Goal: Transaction & Acquisition: Register for event/course

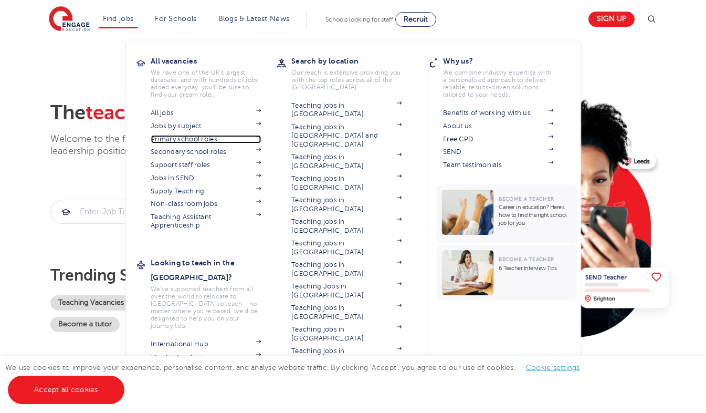
click at [202, 138] on link "Primary school roles" at bounding box center [206, 139] width 110 height 8
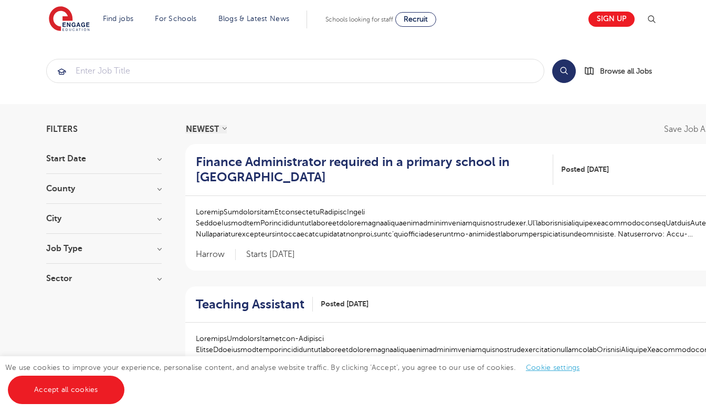
click at [155, 187] on h3 "County" at bounding box center [103, 188] width 115 height 8
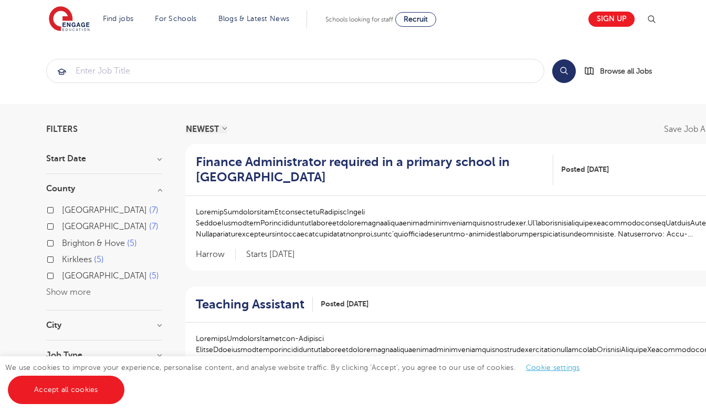
click at [67, 295] on button "Show more" at bounding box center [68, 291] width 45 height 9
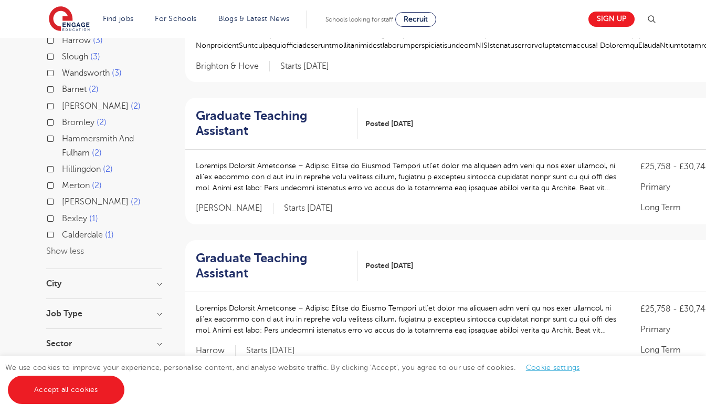
scroll to position [367, 0]
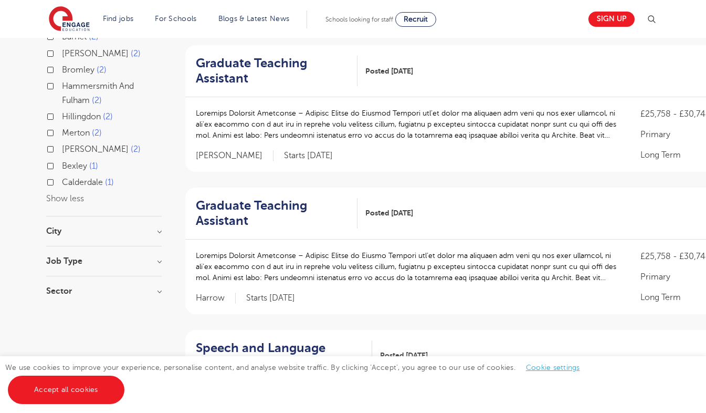
click at [130, 230] on h3 "City" at bounding box center [103, 231] width 115 height 8
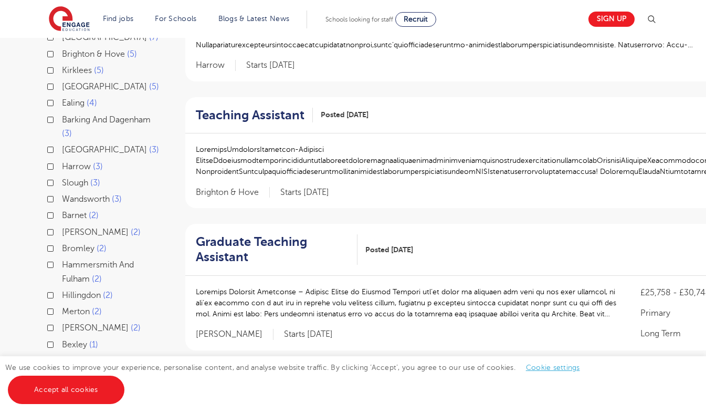
scroll to position [0, 0]
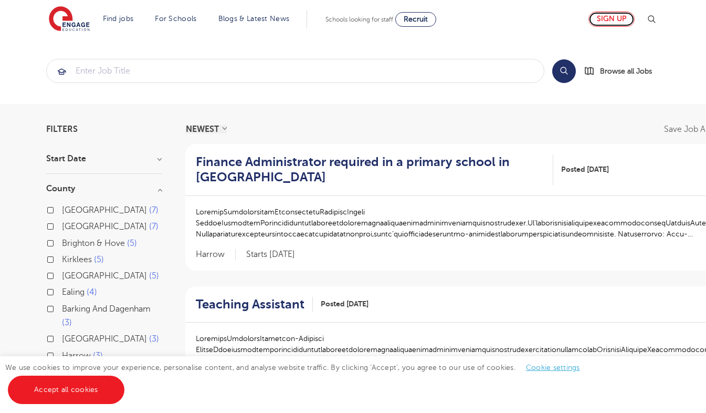
click at [617, 19] on link "Sign up" at bounding box center [611, 19] width 46 height 15
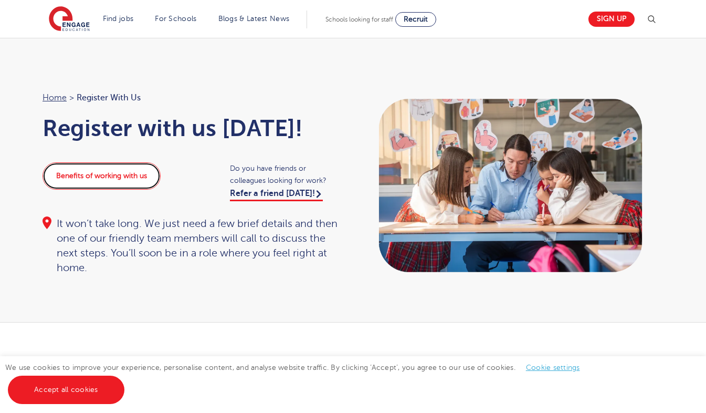
click at [117, 176] on link "Benefits of working with us" at bounding box center [102, 175] width 118 height 27
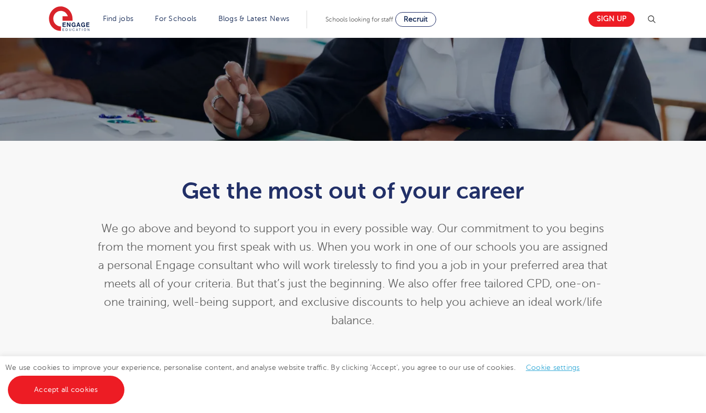
scroll to position [210, 0]
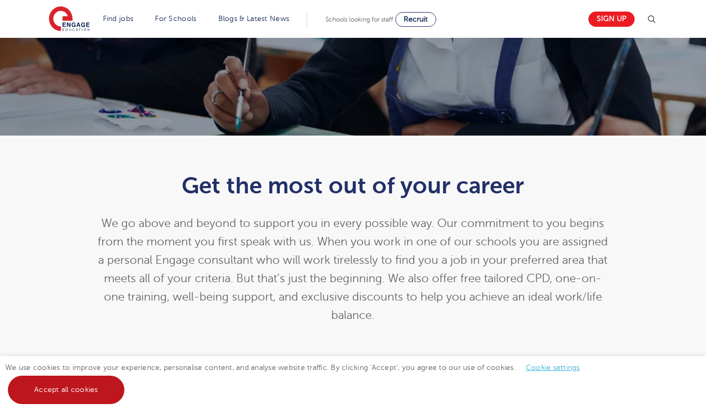
click at [93, 388] on link "Accept all cookies" at bounding box center [66, 389] width 117 height 28
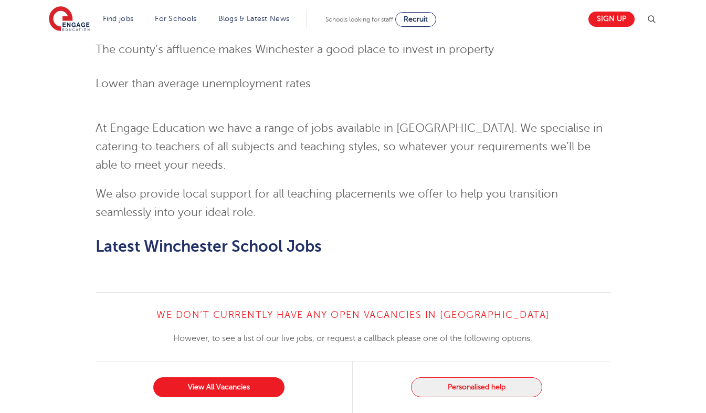
scroll to position [892, 0]
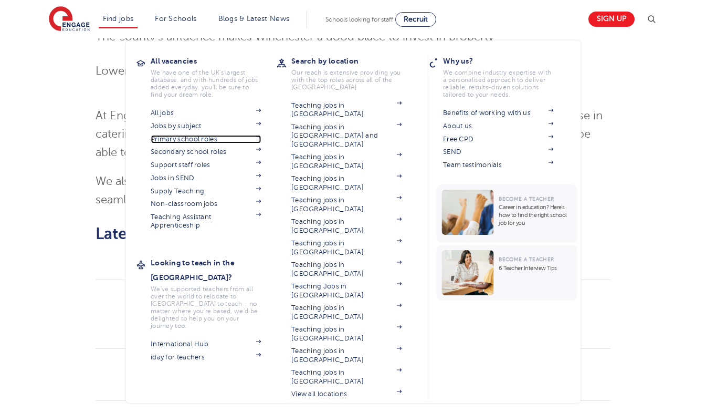
click at [210, 139] on link "Primary school roles" at bounding box center [206, 139] width 110 height 8
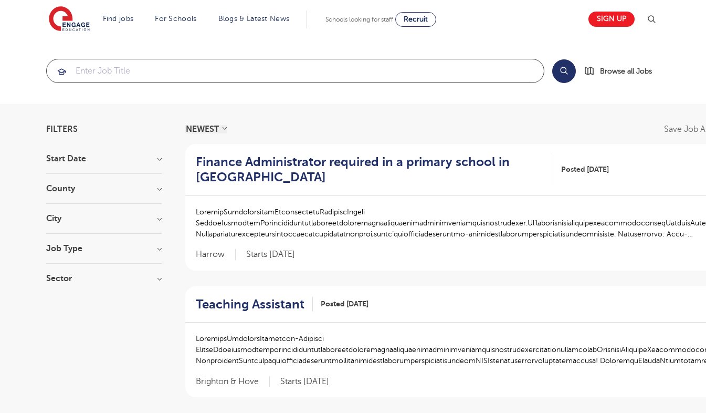
click at [237, 78] on input "search" at bounding box center [295, 70] width 497 height 23
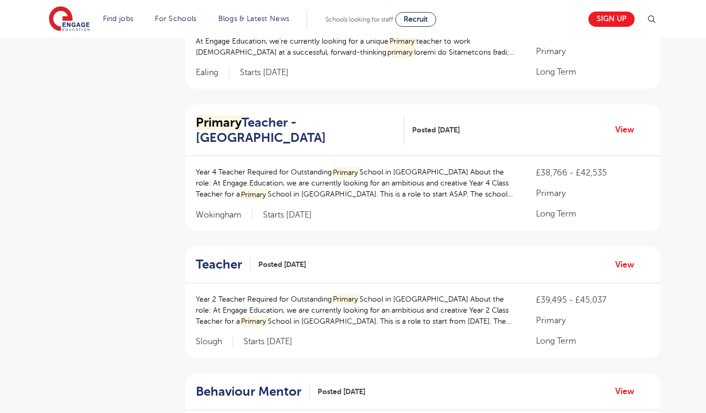
scroll to position [630, 0]
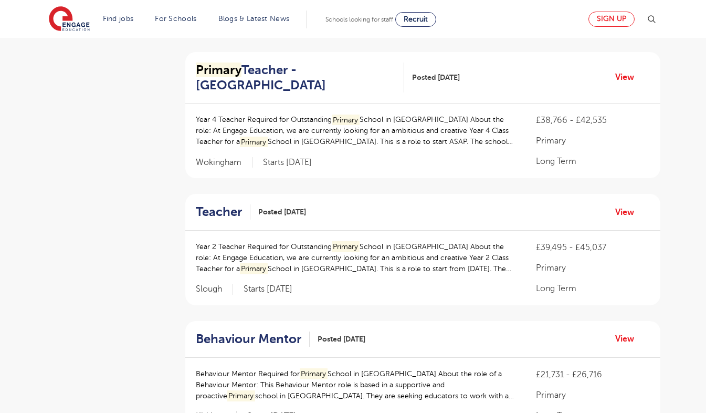
type input "primary teachers"
click at [613, 18] on link "Sign up" at bounding box center [611, 19] width 46 height 15
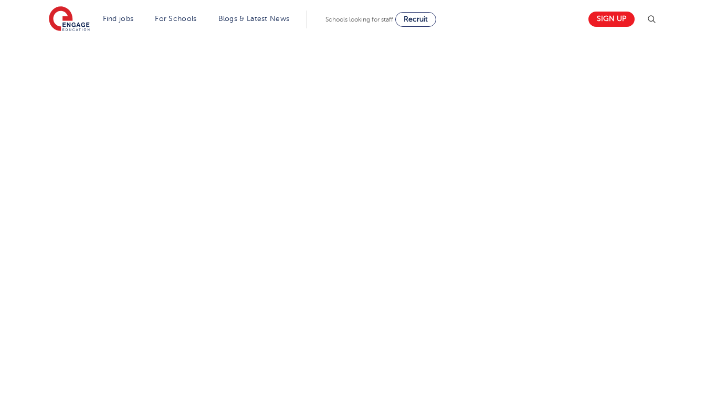
scroll to position [577, 0]
click at [537, 281] on div "Let us know more about you!" at bounding box center [353, 109] width 637 height 655
